Goal: Transaction & Acquisition: Purchase product/service

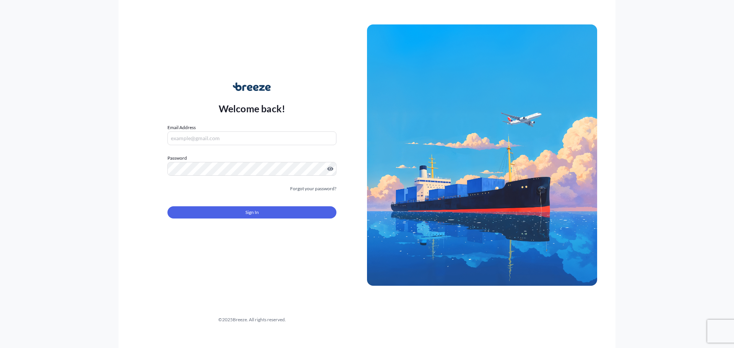
click at [193, 142] on input "Email Address" at bounding box center [252, 139] width 169 height 14
click at [199, 137] on input "Email Address" at bounding box center [252, 139] width 169 height 14
click at [248, 71] on div "Welcome back! Email Address Please enter a valid email address Password Must in…" at bounding box center [252, 155] width 230 height 176
click at [232, 136] on input "Email Address" at bounding box center [252, 139] width 169 height 14
click at [190, 135] on input "Email Address" at bounding box center [252, 139] width 169 height 14
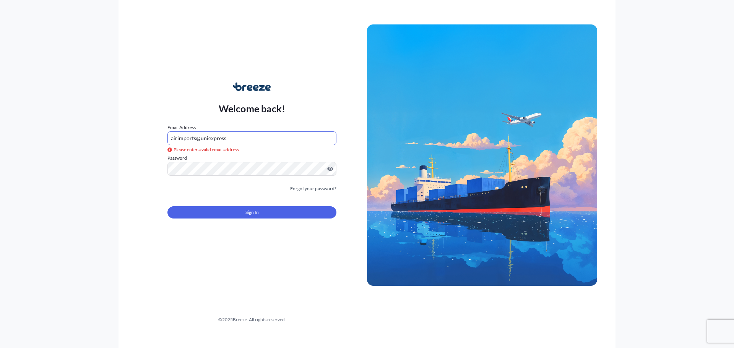
click at [195, 155] on label "Password" at bounding box center [252, 159] width 169 height 8
click at [249, 137] on input "airimports@uniexpress" at bounding box center [252, 139] width 169 height 14
type input "[EMAIL_ADDRESS][DOMAIN_NAME]"
click at [231, 215] on button "Sign In" at bounding box center [252, 213] width 169 height 12
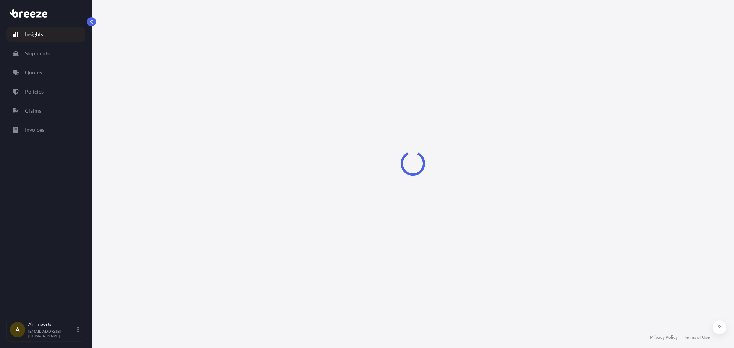
select select "2025"
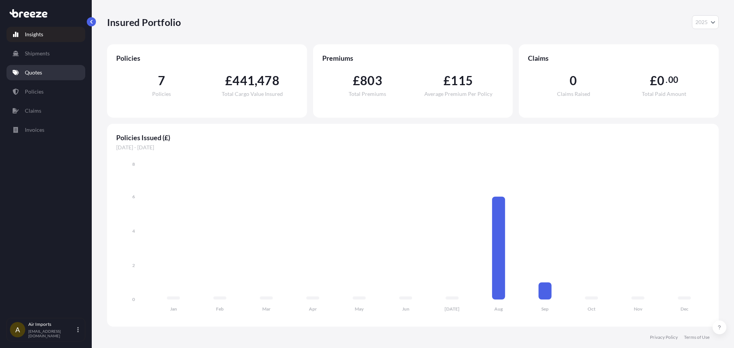
click at [28, 68] on link "Quotes" at bounding box center [46, 72] width 79 height 15
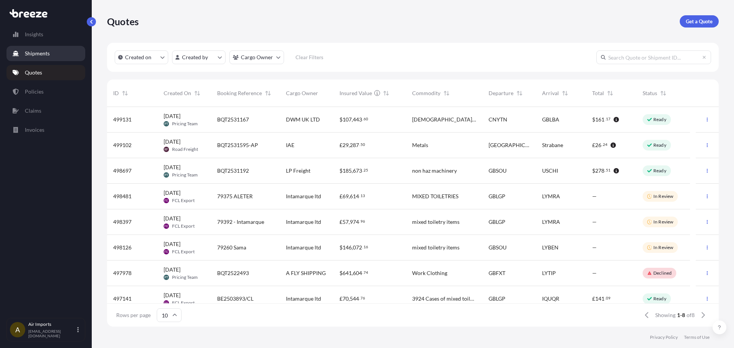
click at [57, 57] on link "Shipments" at bounding box center [46, 53] width 79 height 15
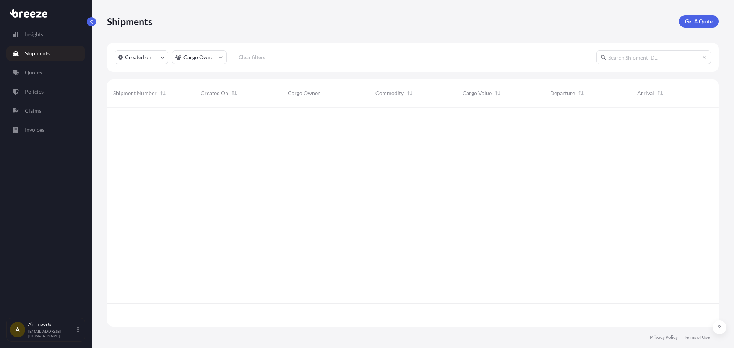
scroll to position [242, 606]
click at [45, 73] on link "Quotes" at bounding box center [46, 72] width 79 height 15
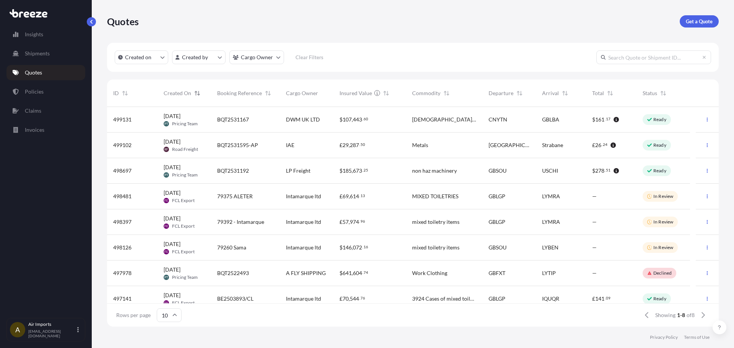
click at [199, 93] on icon "Sort" at bounding box center [197, 93] width 5 height 5
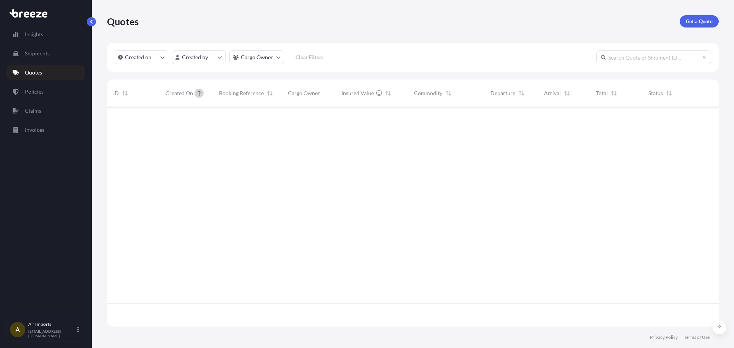
click at [199, 93] on icon "Sort" at bounding box center [199, 93] width 5 height 5
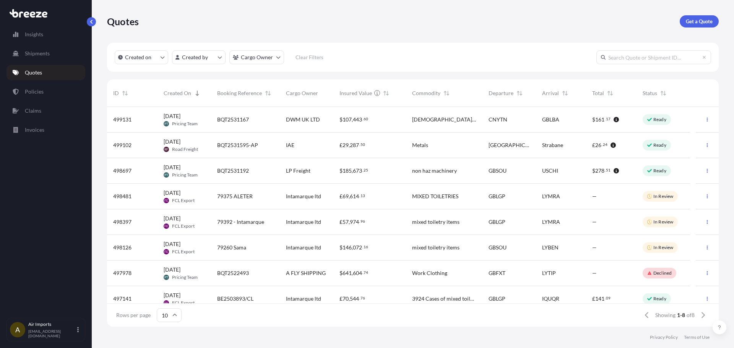
click at [268, 27] on div "Quotes Get a Quote" at bounding box center [413, 21] width 612 height 12
click at [687, 20] on p "Get a Quote" at bounding box center [699, 22] width 27 height 8
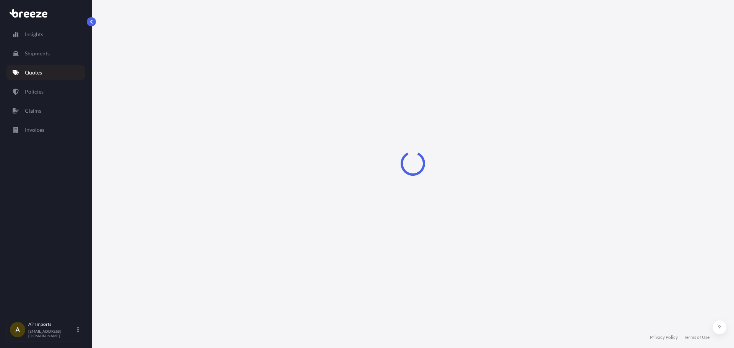
select select "Sea"
select select "1"
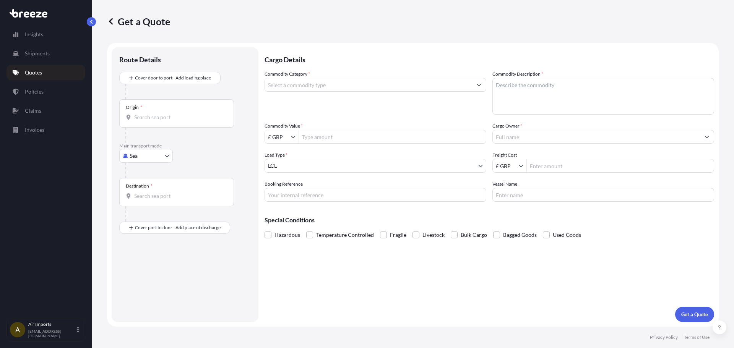
click at [314, 90] on input "Commodity Category *" at bounding box center [368, 85] width 207 height 14
drag, startPoint x: 364, startPoint y: 82, endPoint x: 355, endPoint y: 26, distance: 56.2
click at [364, 82] on input "Commodity Category *" at bounding box center [368, 85] width 207 height 14
click at [183, 71] on div "Cover door to port - Add loading place" at bounding box center [170, 78] width 88 height 14
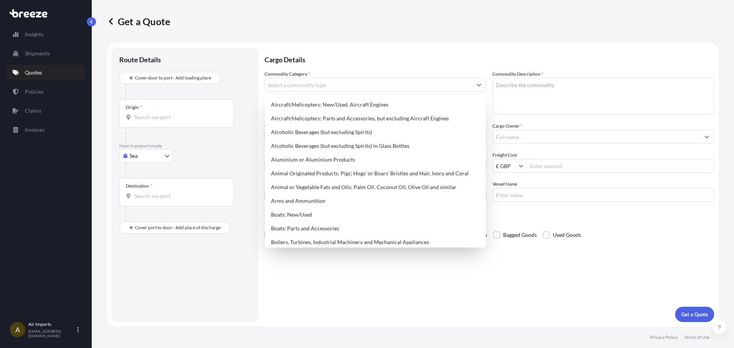
click at [355, 26] on div "Get a Quote" at bounding box center [413, 21] width 612 height 12
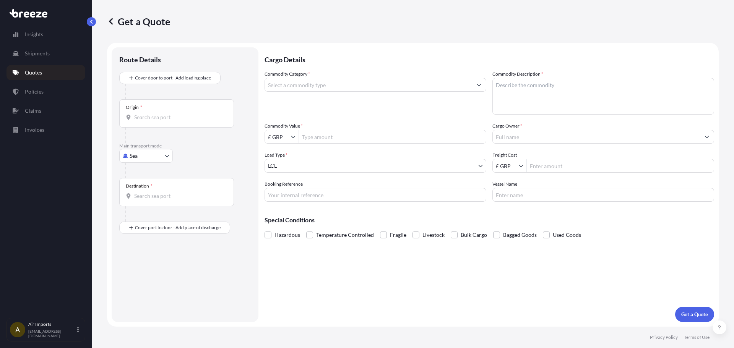
click at [143, 158] on body "140 options available. Insights Shipments Quotes Policies Claims Invoices A Air…" at bounding box center [367, 174] width 734 height 348
click at [138, 192] on span "Air" at bounding box center [138, 190] width 8 height 8
select select "Air"
click at [177, 118] on input "Origin *" at bounding box center [179, 121] width 90 height 8
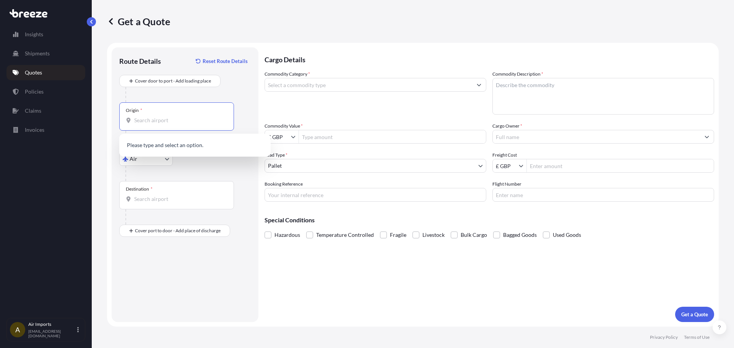
click at [155, 122] on input "Origin *" at bounding box center [179, 121] width 90 height 8
click at [164, 124] on input "pvg" at bounding box center [174, 121] width 81 height 8
click at [189, 150] on span "CN PVG - Shanghai Pudong International Apt, [GEOGRAPHIC_DATA]" at bounding box center [204, 147] width 119 height 15
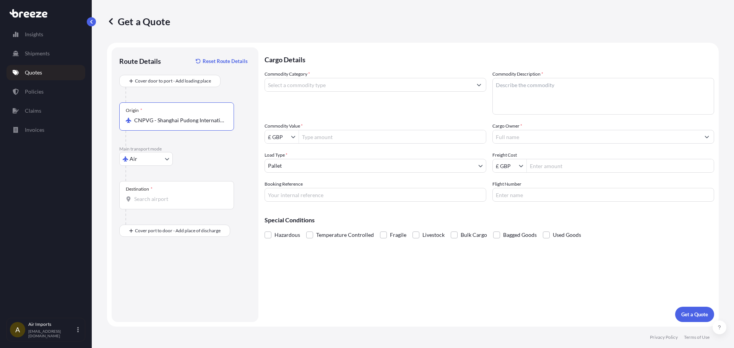
type input "CNPVG - Shanghai Pudong International Apt, [GEOGRAPHIC_DATA]"
click at [161, 196] on input "Destination *" at bounding box center [179, 199] width 90 height 8
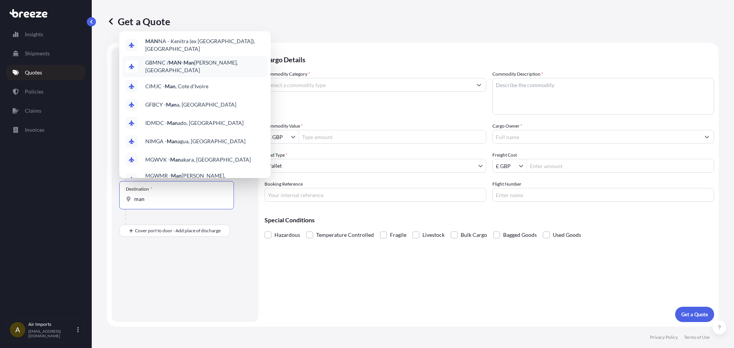
click at [218, 62] on span "GBMNC / MAN - Man [PERSON_NAME], [GEOGRAPHIC_DATA]" at bounding box center [204, 66] width 119 height 15
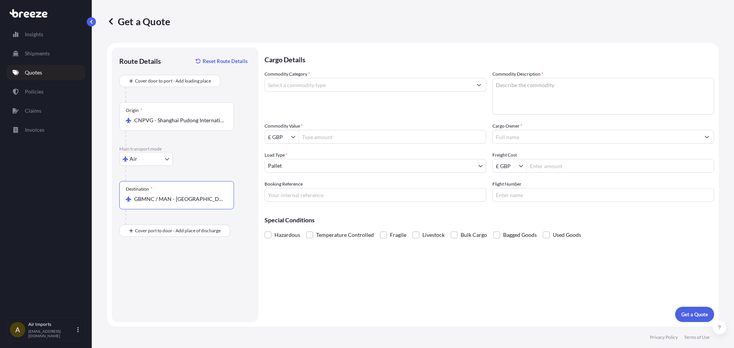
type input "GBMNC / MAN - [GEOGRAPHIC_DATA], [GEOGRAPHIC_DATA]"
click at [301, 77] on label "Commodity Category *" at bounding box center [288, 74] width 46 height 8
click at [301, 78] on input "Commodity Category *" at bounding box center [368, 85] width 207 height 14
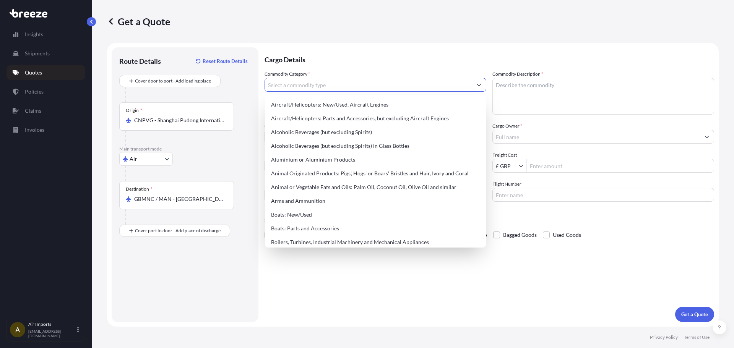
click at [310, 88] on input "Commodity Category *" at bounding box center [368, 85] width 207 height 14
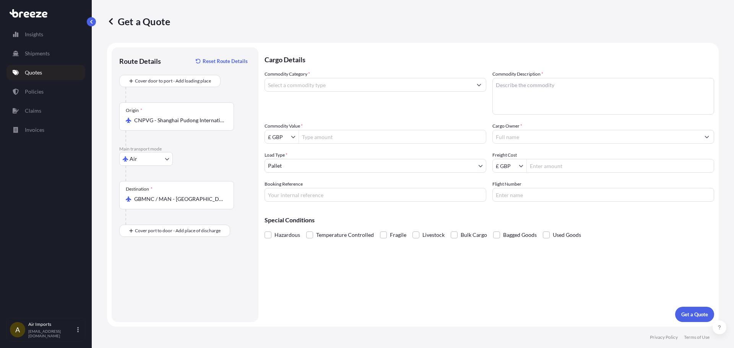
click at [309, 88] on input "Commodity Category *" at bounding box center [368, 85] width 207 height 14
type input "n"
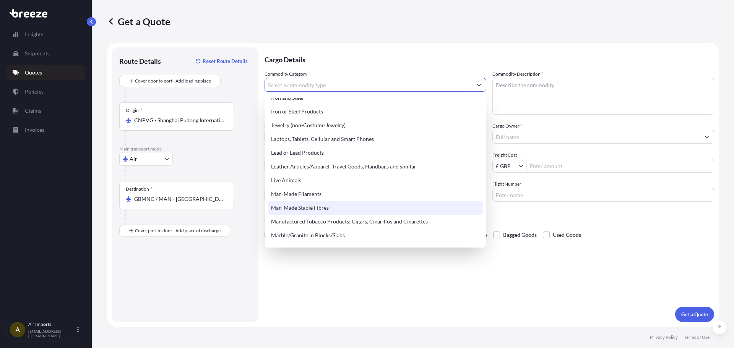
scroll to position [825, 0]
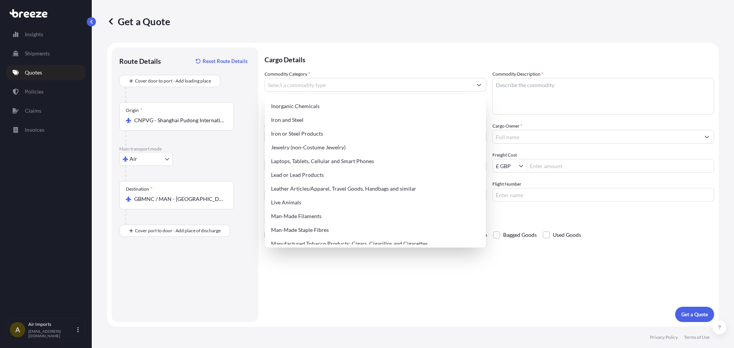
click at [316, 85] on input "Commodity Category *" at bounding box center [368, 85] width 207 height 14
click at [314, 85] on input "Commodity Category *" at bounding box center [368, 85] width 207 height 14
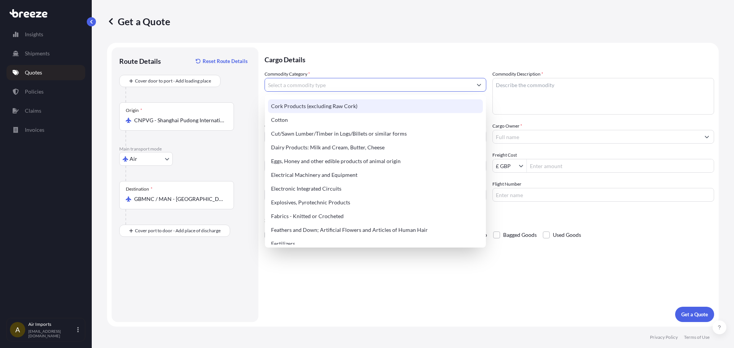
scroll to position [404, 0]
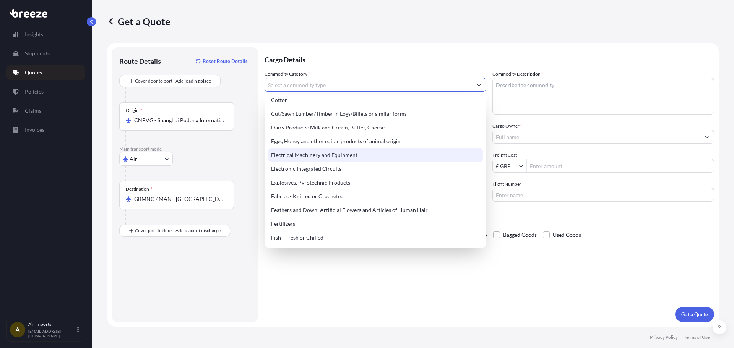
click at [292, 158] on div "Electrical Machinery and Equipment" at bounding box center [375, 155] width 215 height 14
type input "Electrical Machinery and Equipment"
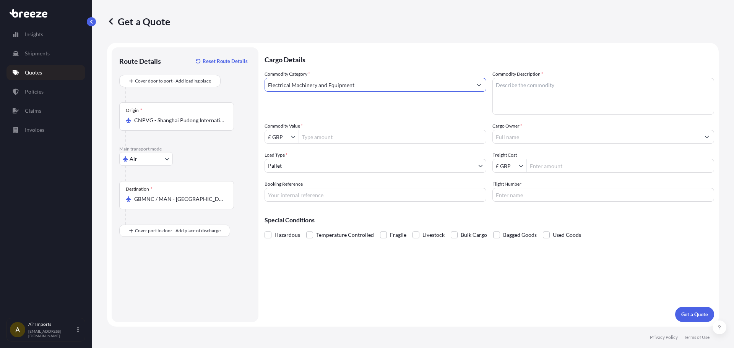
click at [537, 91] on textarea "Commodity Description *" at bounding box center [604, 96] width 222 height 37
type textarea "l"
type textarea "LARGE NOZZLES"
click at [394, 54] on p "Cargo Details" at bounding box center [490, 58] width 450 height 23
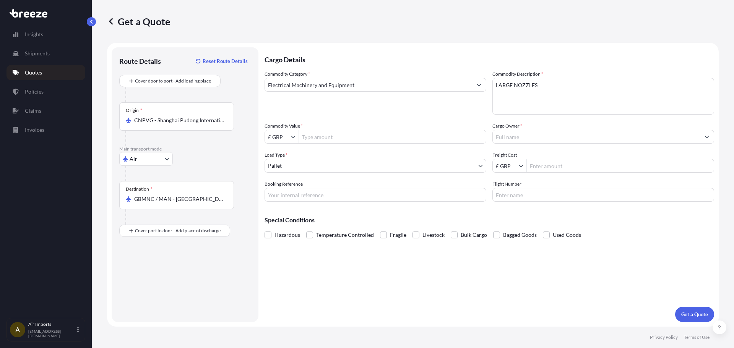
click at [318, 142] on input "Commodity Value *" at bounding box center [392, 137] width 187 height 14
type input "19,150"
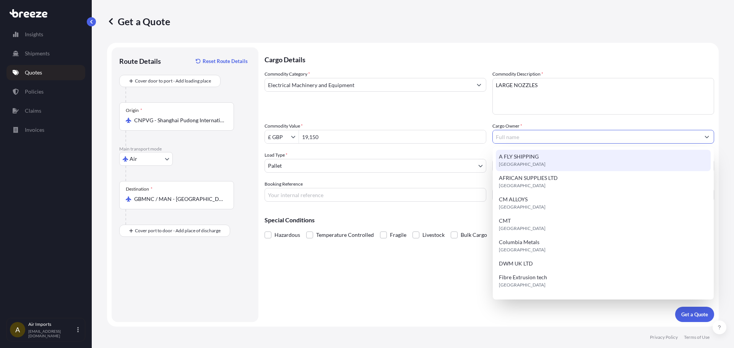
click at [550, 136] on input "Cargo Owner *" at bounding box center [596, 137] width 207 height 14
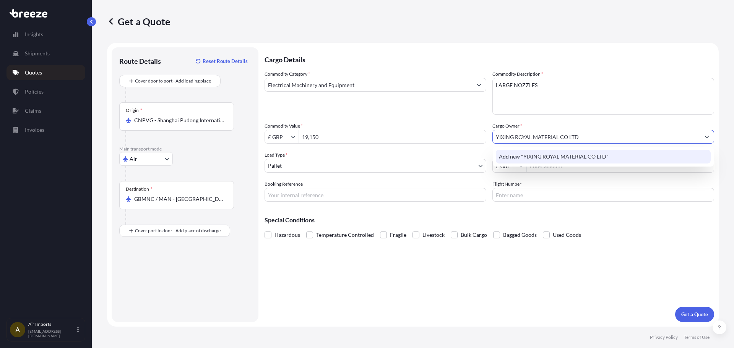
click at [562, 158] on span "Add new "YIXING ROYAL MATERIAL CO LTD"" at bounding box center [554, 157] width 110 height 8
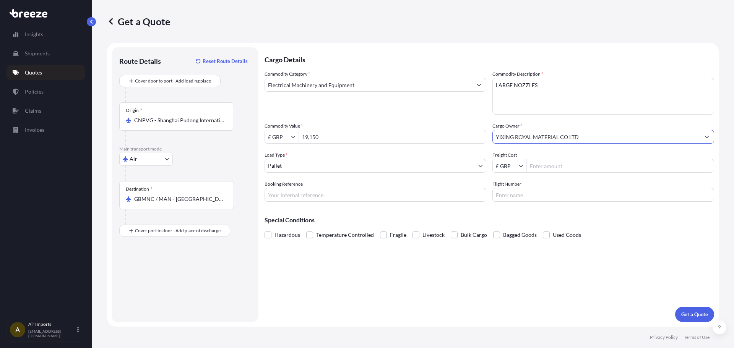
type input "YIXING ROYAL MATERIAL CO LTD"
click at [554, 173] on div "Commodity Category * Electrical Machinery and Equipment Commodity Description *…" at bounding box center [490, 136] width 450 height 132
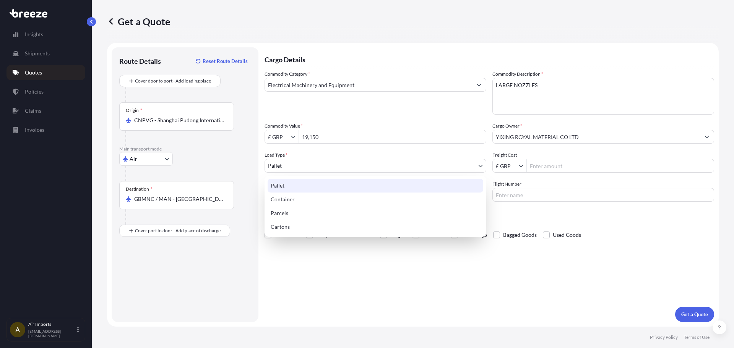
click at [296, 167] on body "0 options available. 1 option available. 0 options available. 1 option availabl…" at bounding box center [367, 174] width 734 height 348
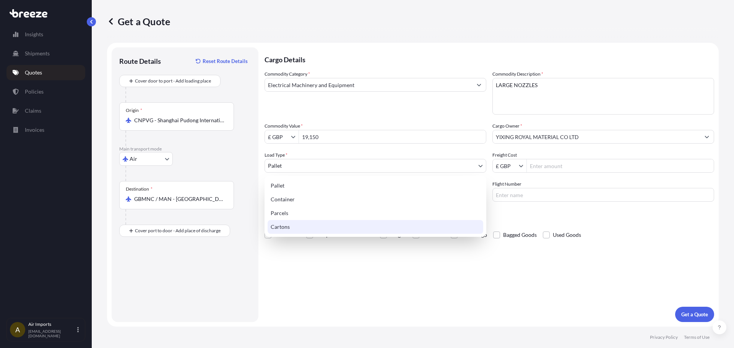
click at [287, 228] on div "Cartons" at bounding box center [376, 227] width 216 height 14
select select "4"
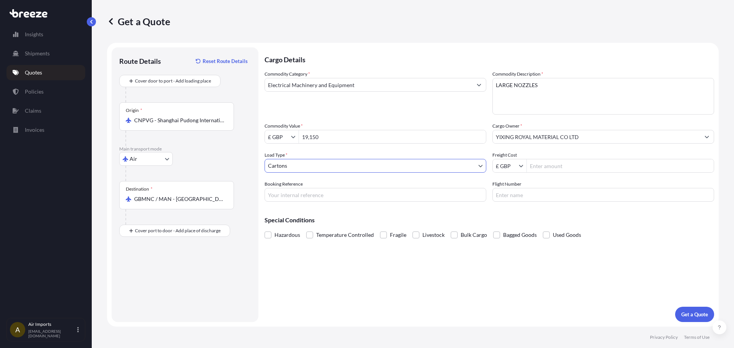
click at [309, 198] on input "Booking Reference" at bounding box center [376, 195] width 222 height 14
type input "B"
type input "BQT2533264"
click at [700, 313] on p "Get a Quote" at bounding box center [695, 315] width 27 height 8
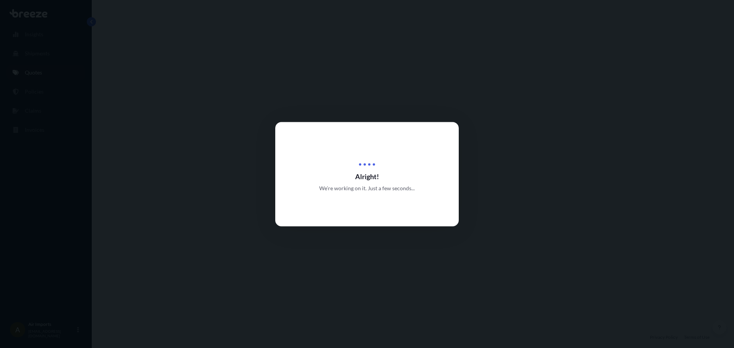
select select "Air"
select select "4"
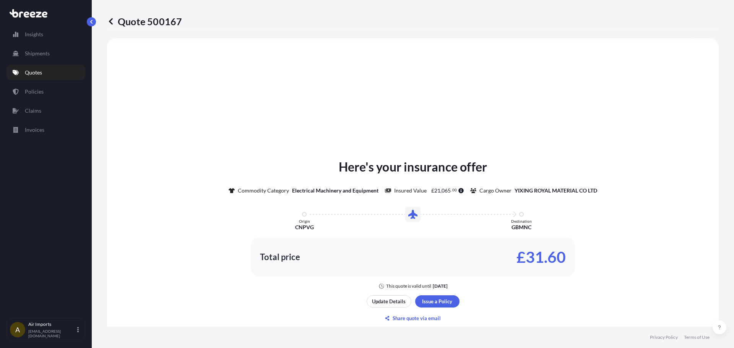
scroll to position [307, 0]
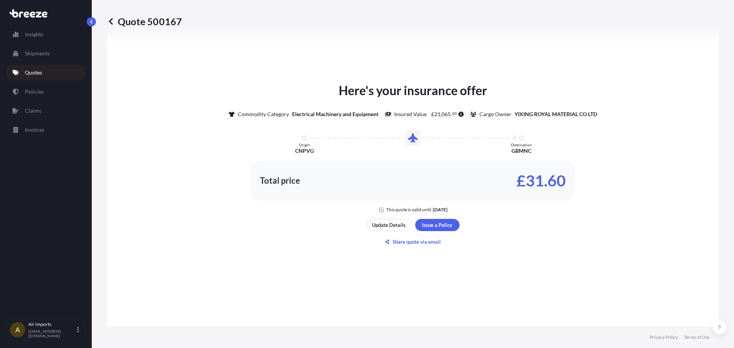
drag, startPoint x: 428, startPoint y: 113, endPoint x: 493, endPoint y: 98, distance: 65.9
click at [478, 102] on div "Commodity Category Electrical Machinery and Equipment Insured Value £ 21 , 065 …" at bounding box center [413, 109] width 369 height 18
click at [514, 91] on div "Here's your insurance offer Commodity Category Electrical Machinery and Equipme…" at bounding box center [413, 147] width 591 height 132
click at [392, 225] on p "Update Details" at bounding box center [389, 225] width 34 height 8
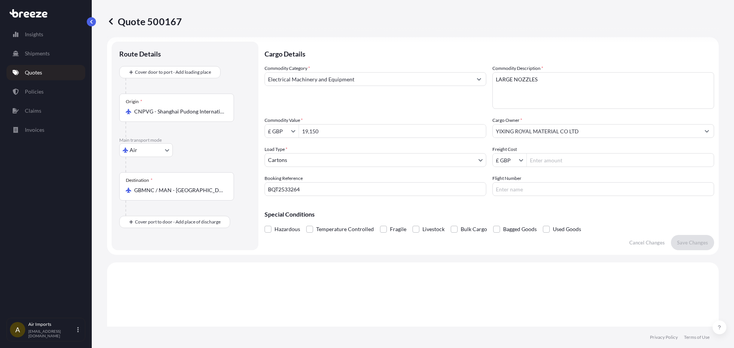
scroll to position [0, 0]
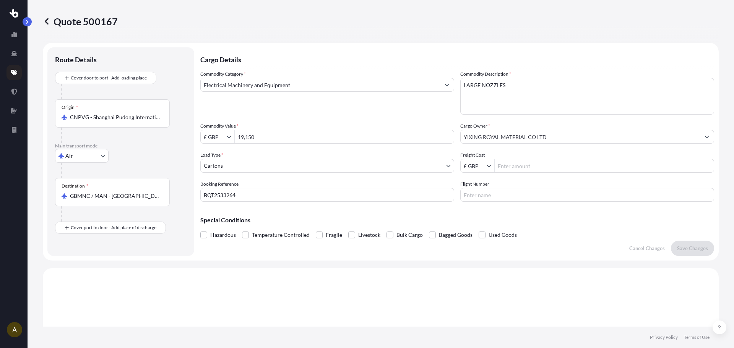
click at [93, 23] on p "Quote 500167" at bounding box center [80, 21] width 75 height 12
click at [34, 20] on div "Quote 500167 Route Details Cover door to port - Add loading place Place of load…" at bounding box center [381, 163] width 707 height 327
click at [50, 21] on icon at bounding box center [47, 22] width 8 height 8
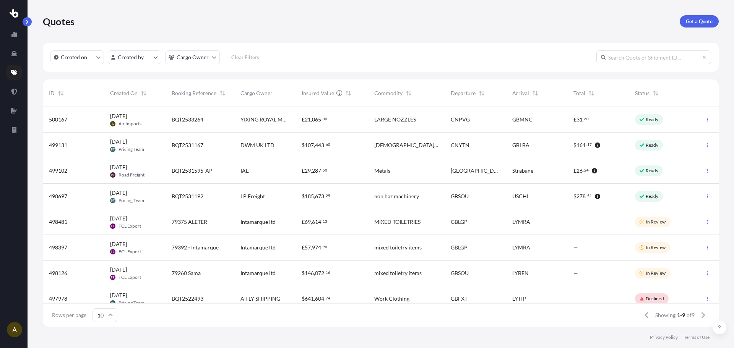
click at [534, 118] on div "GBMNC" at bounding box center [537, 120] width 49 height 8
select select "Air"
select select "4"
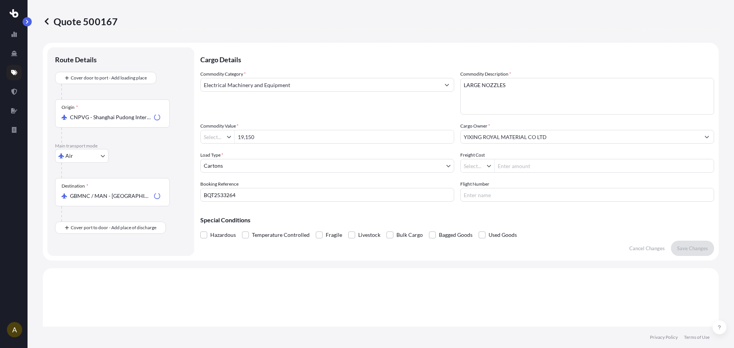
type input "£ GBP"
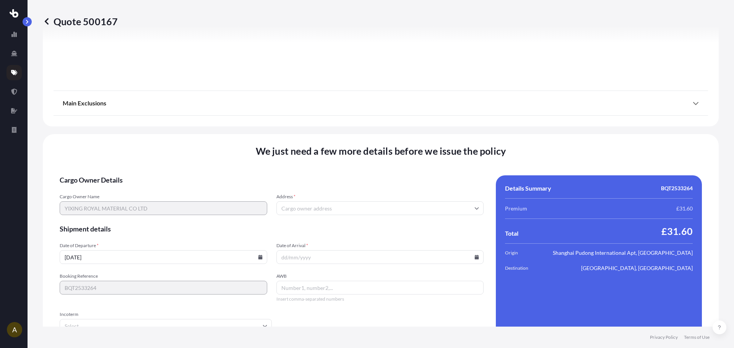
scroll to position [858, 0]
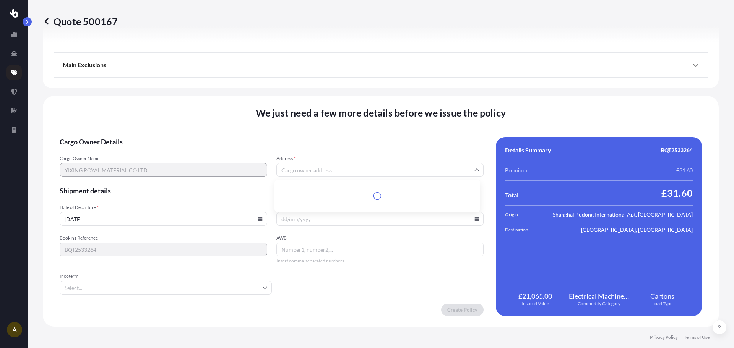
click at [306, 168] on input "Address *" at bounding box center [381, 170] width 208 height 14
click at [236, 125] on div "We just need a few more details before we issue the policy Cargo Owner Details …" at bounding box center [381, 211] width 676 height 231
click at [100, 294] on input "Incoterm" at bounding box center [166, 288] width 212 height 14
click at [101, 293] on input "Incoterm" at bounding box center [166, 288] width 212 height 14
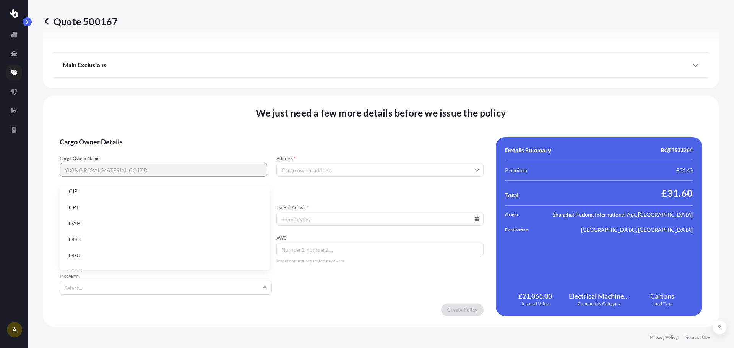
scroll to position [97, 0]
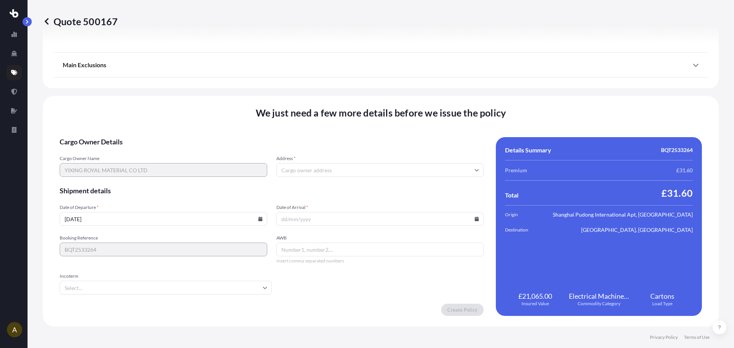
click at [196, 112] on div "We just need a few more details before we issue the policy Cargo Owner Details …" at bounding box center [381, 211] width 676 height 231
click at [302, 176] on input "Address *" at bounding box center [381, 170] width 208 height 14
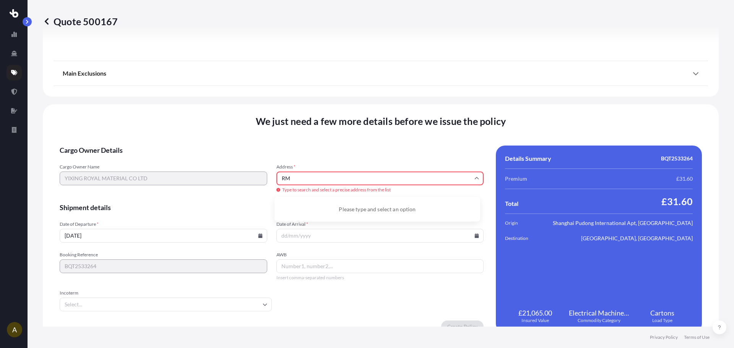
type input "R"
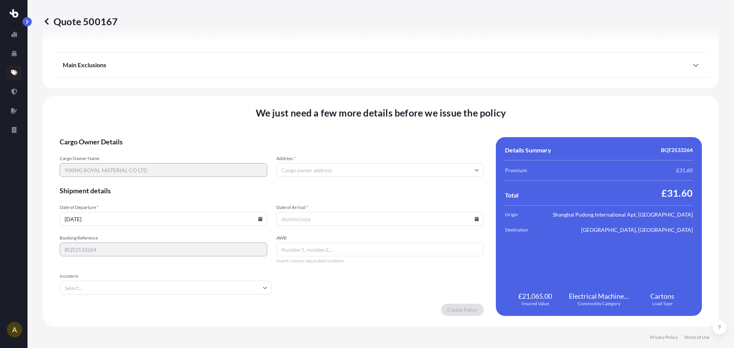
click at [470, 176] on input "Address *" at bounding box center [381, 170] width 208 height 14
click at [479, 172] on input "Address *" at bounding box center [381, 170] width 208 height 14
drag, startPoint x: 350, startPoint y: 202, endPoint x: 360, endPoint y: 189, distance: 15.9
click at [360, 189] on span "Shipment details" at bounding box center [272, 190] width 424 height 9
click at [345, 172] on input "Address *" at bounding box center [381, 170] width 208 height 14
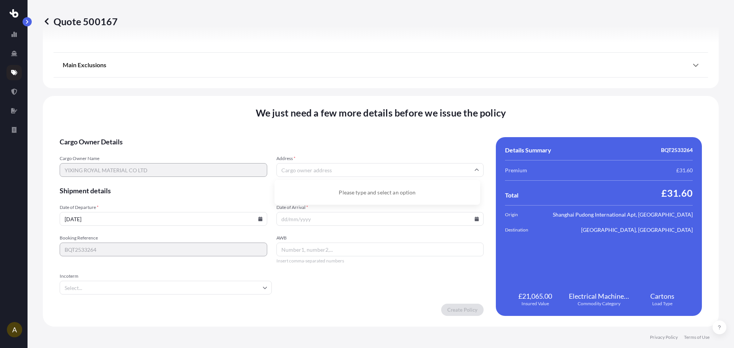
click at [355, 188] on div "Please type and select an option" at bounding box center [378, 192] width 200 height 19
click at [348, 179] on form "Cargo Owner Details Cargo Owner Name YIXING ROYAL MATERIAL CO LTD Address * Ple…" at bounding box center [272, 226] width 424 height 179
click at [331, 171] on input "Address *" at bounding box center [381, 170] width 208 height 14
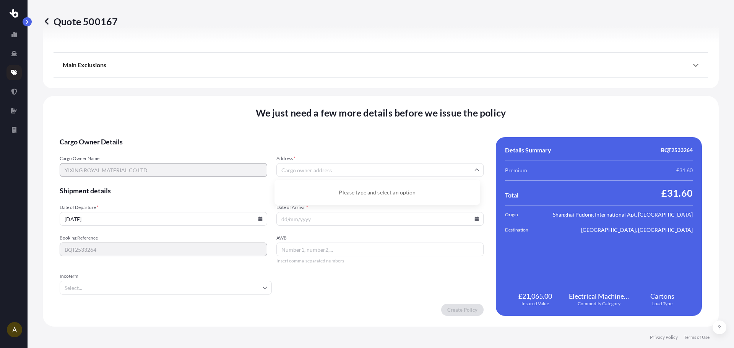
click at [329, 172] on input "Address *" at bounding box center [381, 170] width 208 height 14
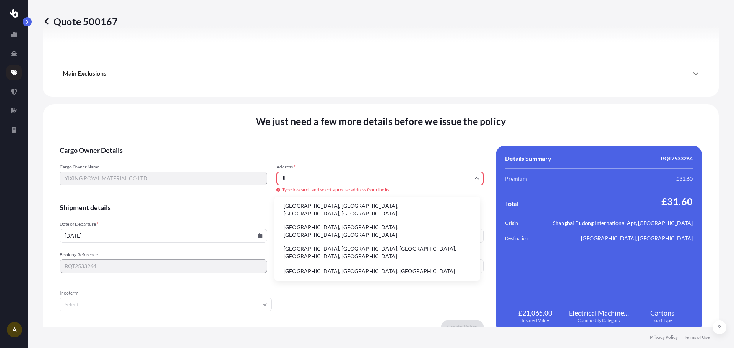
type input "J"
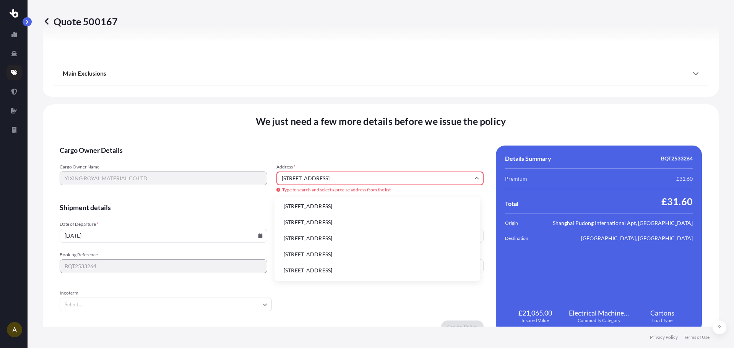
scroll to position [0, 0]
click at [354, 225] on li "[STREET_ADDRESS]" at bounding box center [378, 223] width 200 height 15
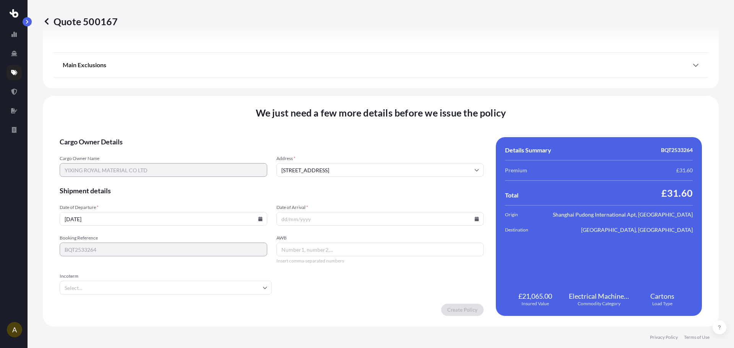
type input "34 [PERSON_NAME], [PERSON_NAME], [PERSON_NAME] [PERSON_NAME] Xi Zhuang Zu Zi [P…"
click at [469, 169] on input "34 [PERSON_NAME], [PERSON_NAME], [PERSON_NAME] [PERSON_NAME] Xi Zhuang Zu Zi [P…" at bounding box center [381, 170] width 208 height 14
click at [342, 164] on input "34 [PERSON_NAME], [PERSON_NAME], [PERSON_NAME] [PERSON_NAME] Xi Zhuang Zu Zi [P…" at bounding box center [381, 170] width 208 height 14
click at [372, 174] on input "34 [PERSON_NAME], [PERSON_NAME], [PERSON_NAME] [PERSON_NAME] Xi Zhuang Zu Zi [P…" at bounding box center [381, 170] width 208 height 14
click at [372, 171] on input "34 [PERSON_NAME], [PERSON_NAME], [PERSON_NAME] [PERSON_NAME] Xi Zhuang Zu Zi [P…" at bounding box center [381, 170] width 208 height 14
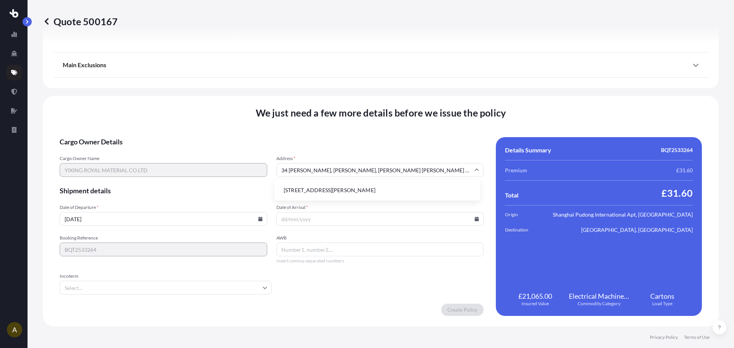
click at [475, 171] on icon at bounding box center [477, 170] width 5 height 5
drag, startPoint x: 280, startPoint y: 172, endPoint x: 617, endPoint y: 170, distance: 336.2
click at [617, 170] on div "Cargo Owner Details Cargo Owner Name YIXING ROYAL MATERIAL CO LTD Address * [ST…" at bounding box center [381, 226] width 643 height 179
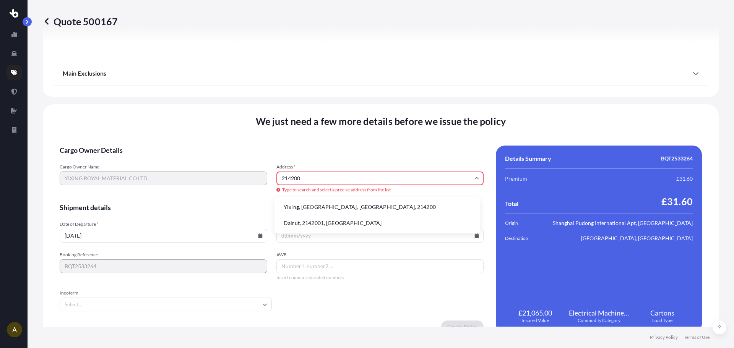
click at [360, 209] on li "Yixing, [GEOGRAPHIC_DATA], [GEOGRAPHIC_DATA], 214200" at bounding box center [378, 207] width 200 height 15
type input "Yixing, [GEOGRAPHIC_DATA], [GEOGRAPHIC_DATA], 214200"
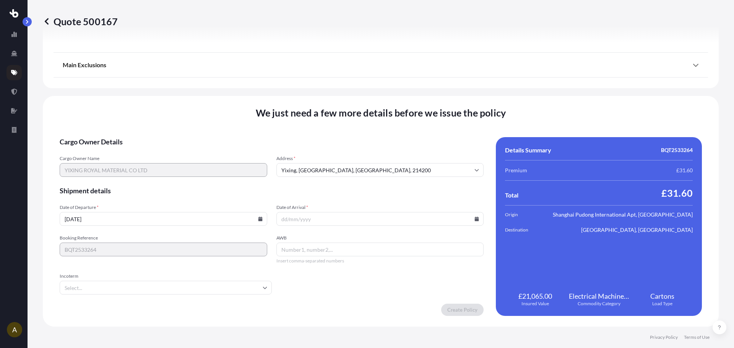
drag, startPoint x: 148, startPoint y: 226, endPoint x: 0, endPoint y: 207, distance: 149.2
click at [0, 207] on div "A Quote 500167 Route Details Cover door to port - Add loading place Place of lo…" at bounding box center [367, 174] width 734 height 348
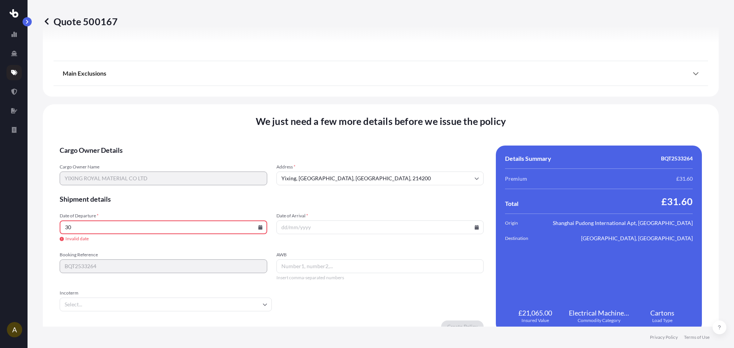
type input "3"
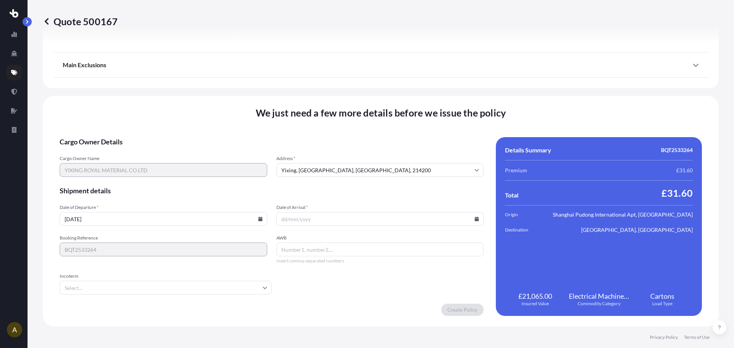
type input "[DATE]"
drag, startPoint x: 472, startPoint y: 223, endPoint x: 472, endPoint y: 218, distance: 4.7
click at [472, 222] on input "Date of Arrival *" at bounding box center [381, 219] width 208 height 14
drag, startPoint x: 473, startPoint y: 223, endPoint x: 469, endPoint y: 216, distance: 8.7
click at [472, 220] on div at bounding box center [381, 219] width 208 height 14
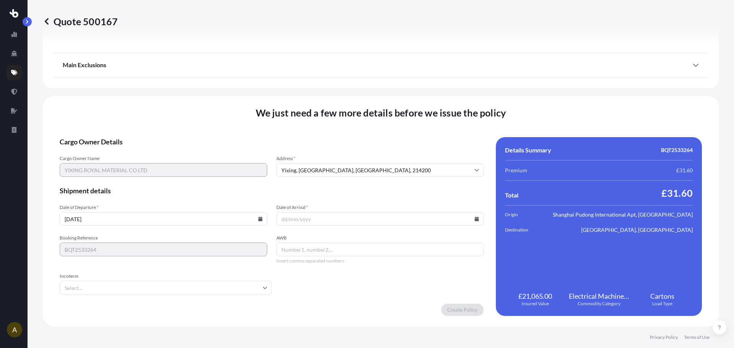
click at [469, 216] on input "Date of Arrival *" at bounding box center [381, 219] width 208 height 14
click at [474, 222] on div at bounding box center [381, 219] width 208 height 14
click at [475, 218] on icon at bounding box center [477, 219] width 5 height 5
click at [431, 92] on button at bounding box center [429, 90] width 12 height 12
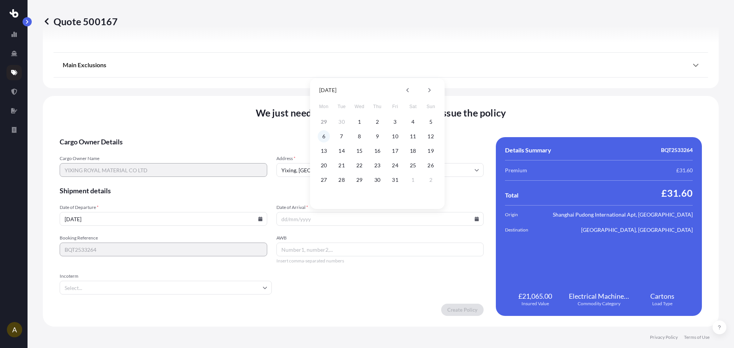
click at [326, 137] on button "6" at bounding box center [324, 136] width 12 height 12
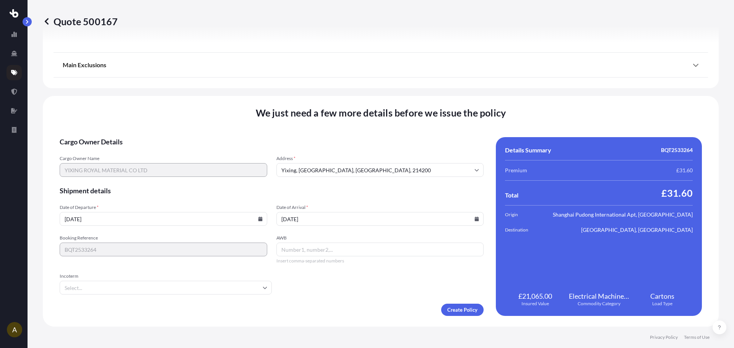
type input "[DATE]"
click at [86, 288] on input "Incoterm" at bounding box center [166, 288] width 212 height 14
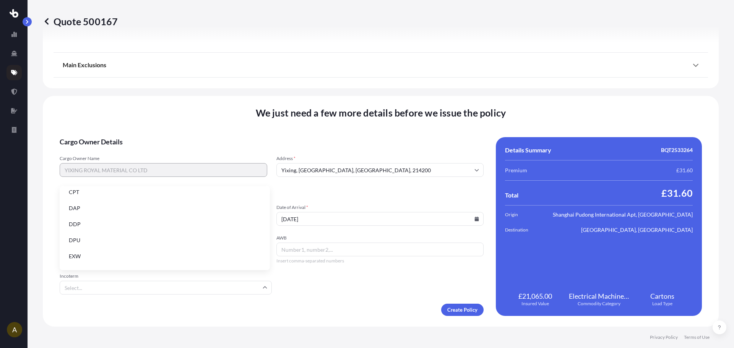
scroll to position [97, 0]
click at [76, 216] on li "EXW" at bounding box center [165, 212] width 204 height 15
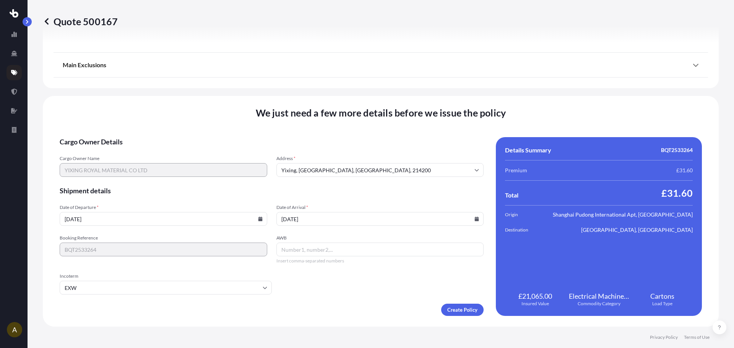
click at [308, 311] on div "Create Policy" at bounding box center [272, 310] width 424 height 12
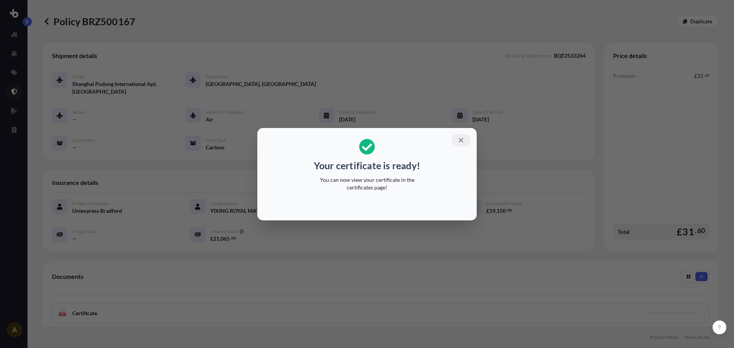
click at [462, 145] on button "button" at bounding box center [461, 140] width 19 height 12
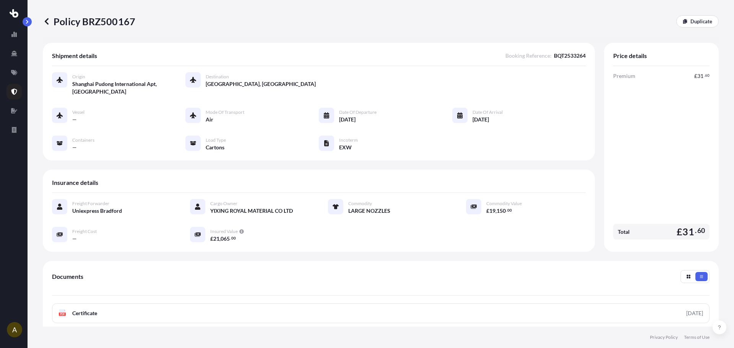
click at [10, 95] on link at bounding box center [14, 91] width 15 height 15
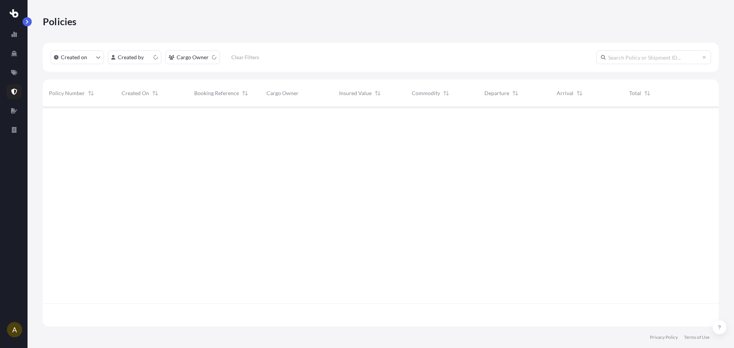
scroll to position [218, 671]
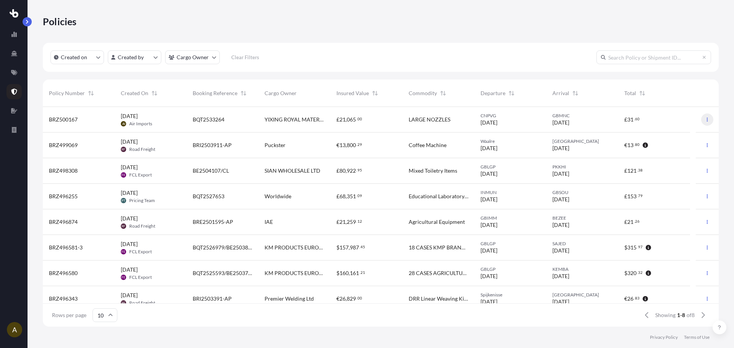
click at [704, 119] on button "button" at bounding box center [708, 120] width 12 height 12
click at [638, 119] on span "60" at bounding box center [637, 119] width 5 height 3
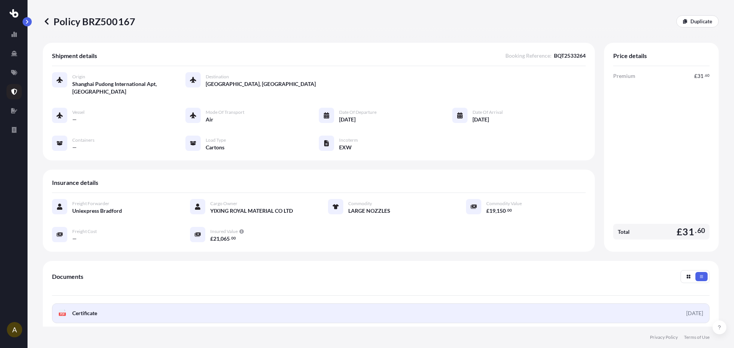
click at [88, 310] on span "Certificate" at bounding box center [84, 314] width 25 height 8
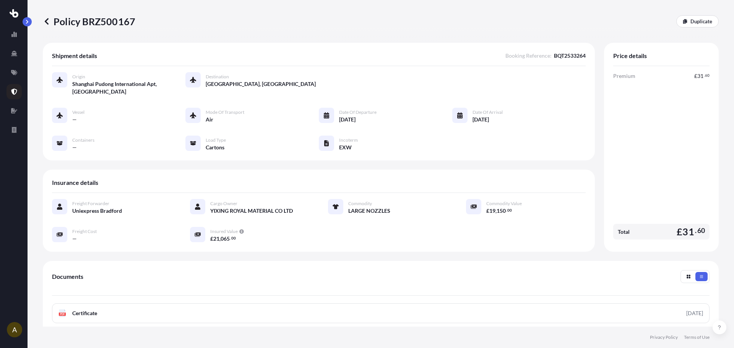
drag, startPoint x: 326, startPoint y: 41, endPoint x: 339, endPoint y: 45, distance: 13.7
click at [326, 41] on div "Policy BRZ500167 Duplicate" at bounding box center [381, 21] width 676 height 43
